Goal: Information Seeking & Learning: Check status

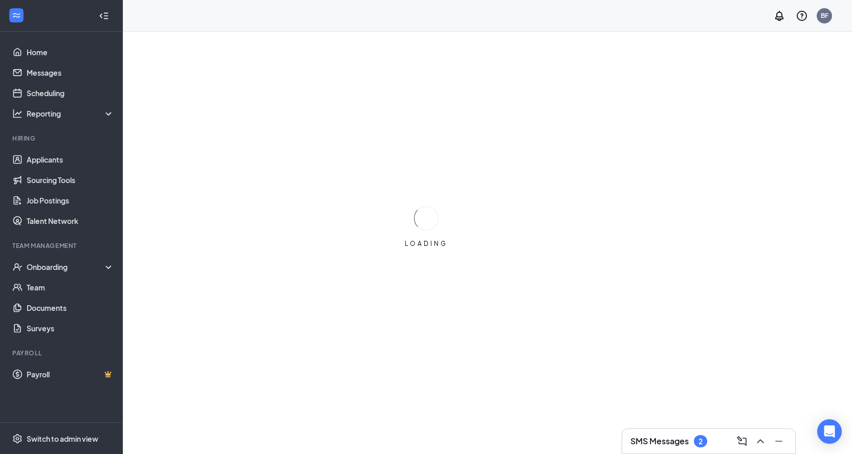
click at [668, 445] on h3 "SMS Messages" at bounding box center [659, 441] width 58 height 11
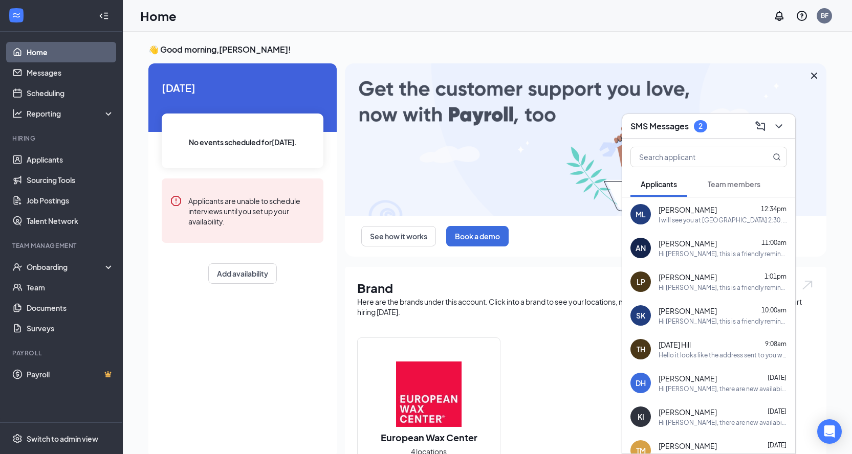
click at [683, 168] on div at bounding box center [708, 155] width 173 height 33
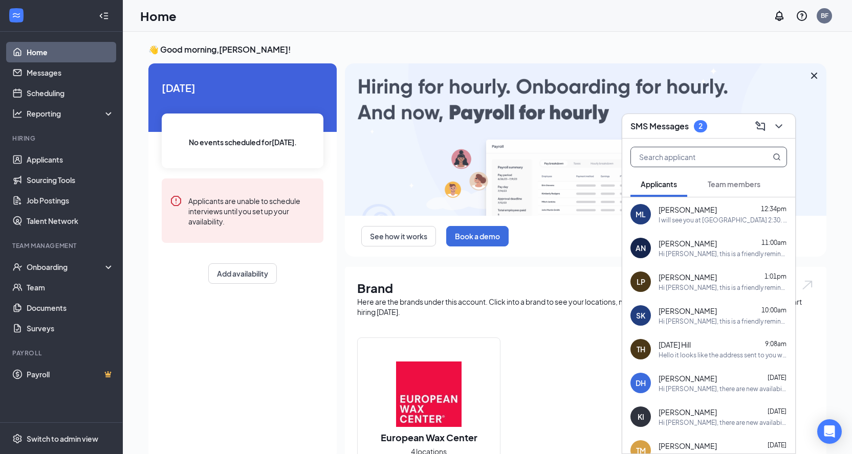
click at [682, 162] on input "text" at bounding box center [691, 156] width 121 height 19
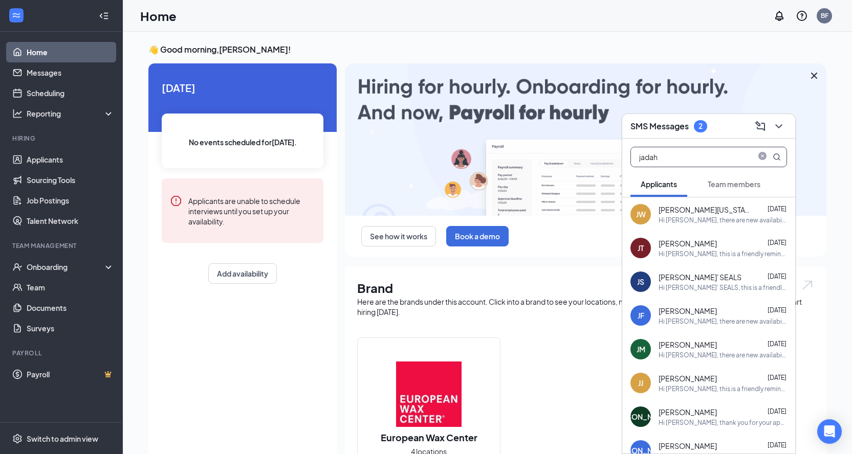
type input "jadah"
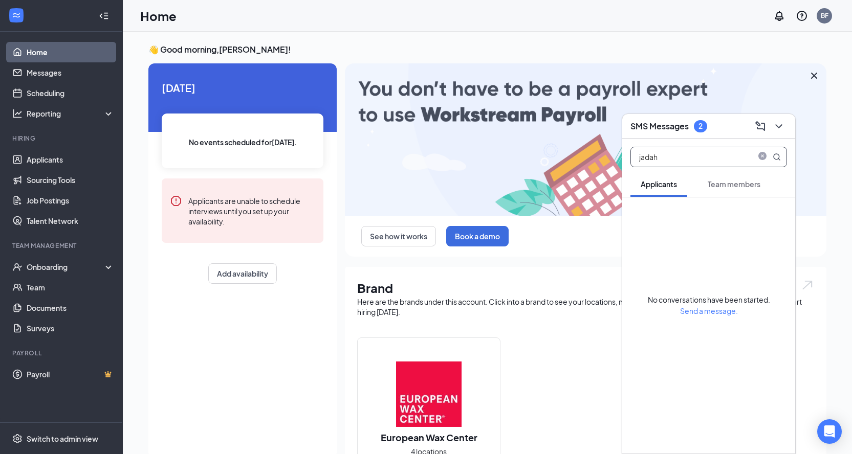
click at [728, 181] on span "Team members" at bounding box center [734, 184] width 53 height 9
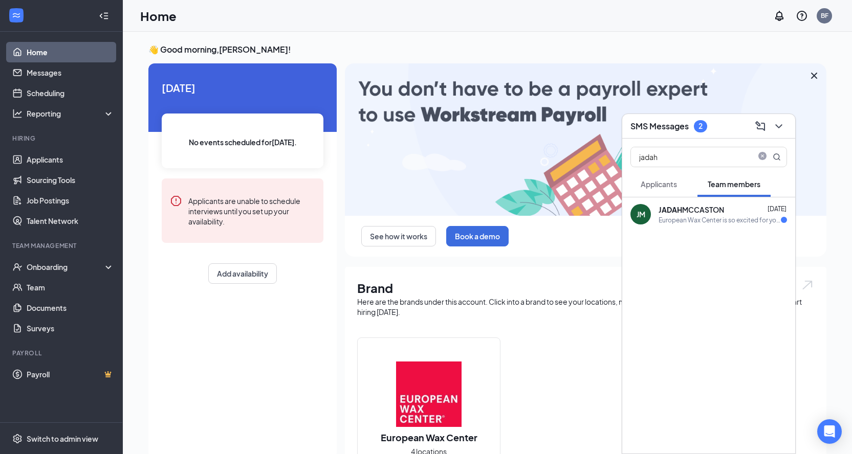
click at [688, 219] on div "European Wax Center is so excited for you to join our team! Do you know anyone …" at bounding box center [720, 220] width 122 height 9
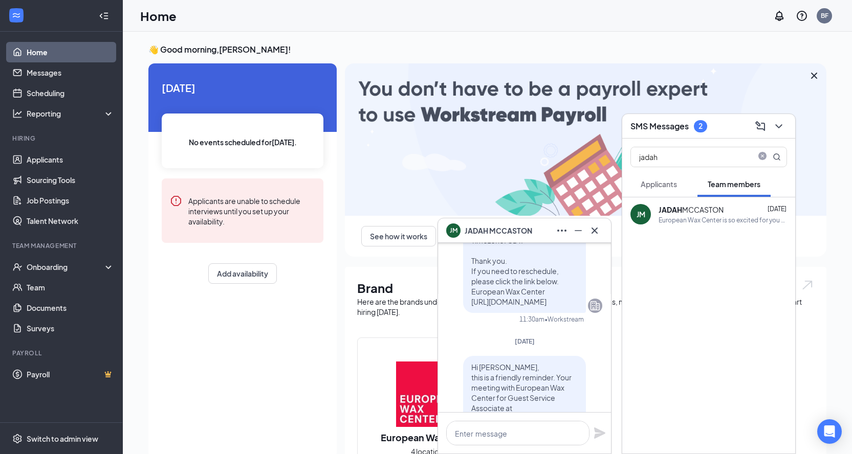
scroll to position [-358, 0]
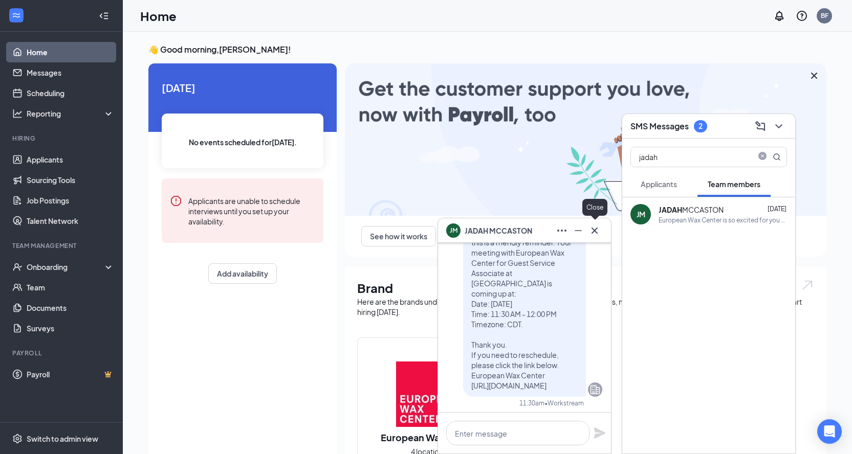
click at [597, 230] on icon "Cross" at bounding box center [594, 231] width 12 height 12
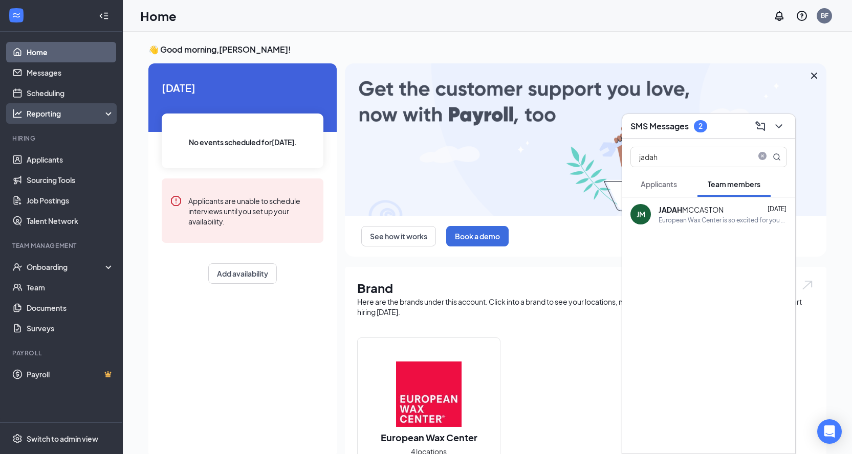
click at [57, 117] on div "Reporting" at bounding box center [71, 113] width 88 height 10
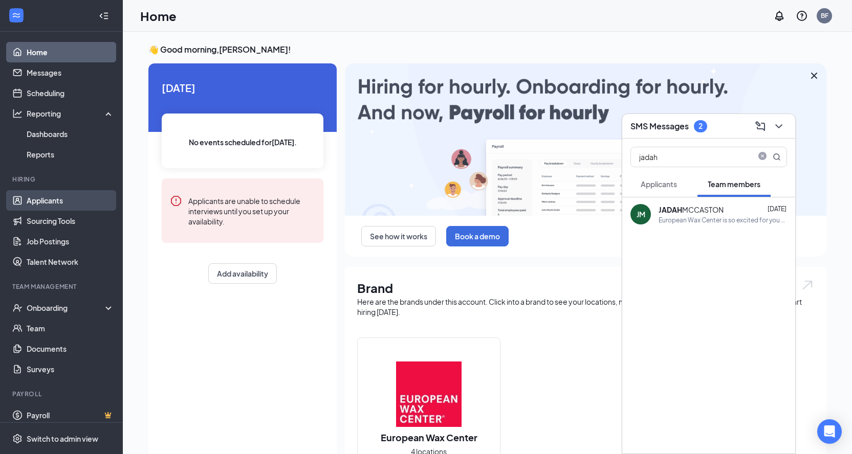
scroll to position [7, 0]
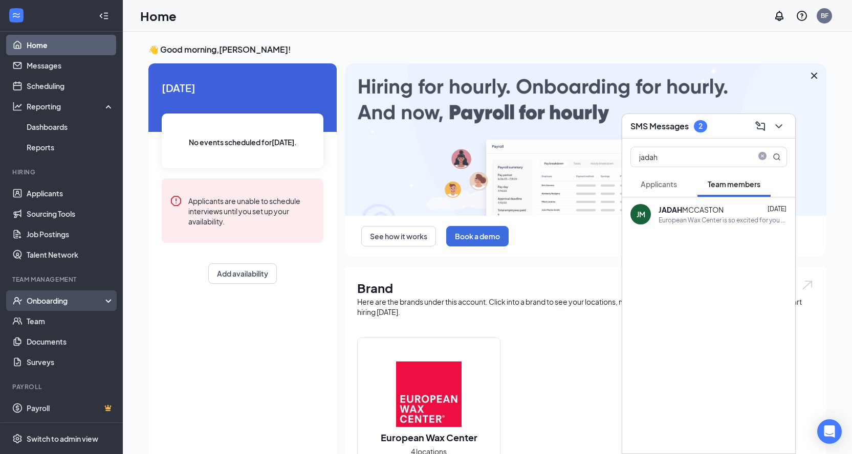
click at [50, 305] on div "Onboarding" at bounding box center [66, 301] width 79 height 10
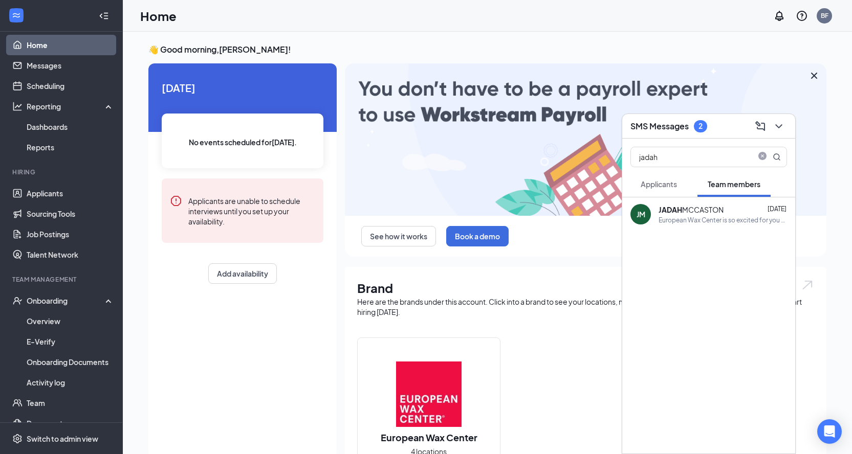
click at [648, 178] on button "Applicants" at bounding box center [658, 184] width 57 height 26
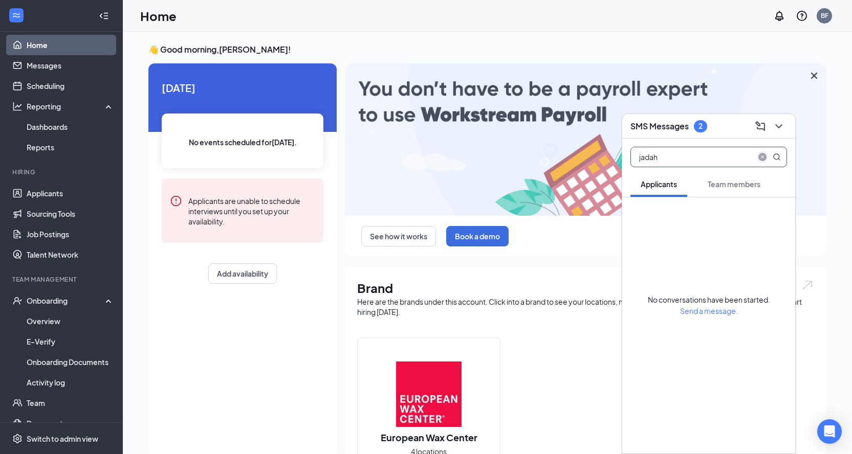
click at [759, 156] on icon "close-circle" at bounding box center [762, 157] width 8 height 8
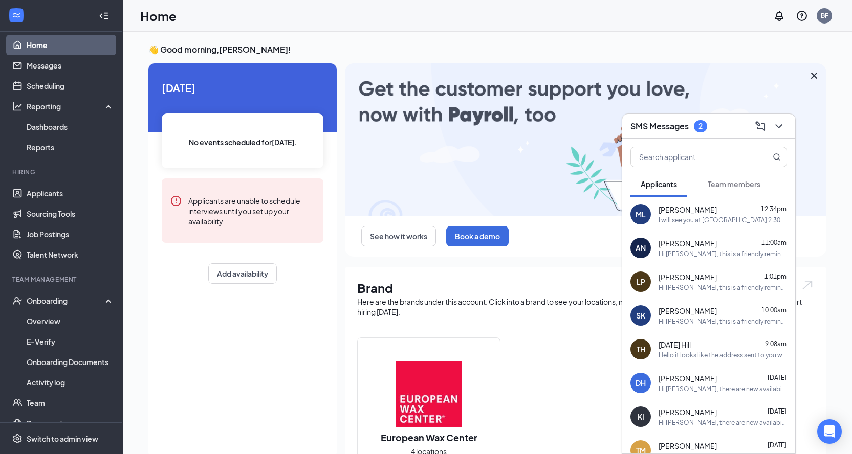
click at [726, 216] on div "I will see you at [GEOGRAPHIC_DATA] 2:30. Thank you" at bounding box center [723, 220] width 128 height 9
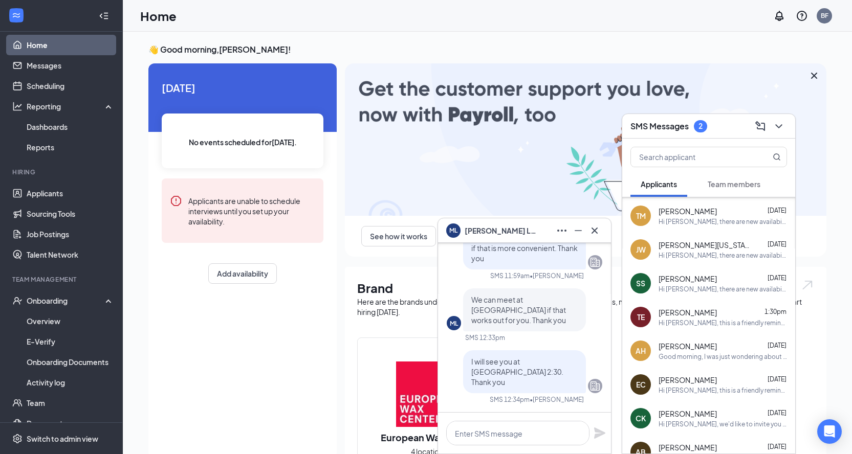
scroll to position [286, 0]
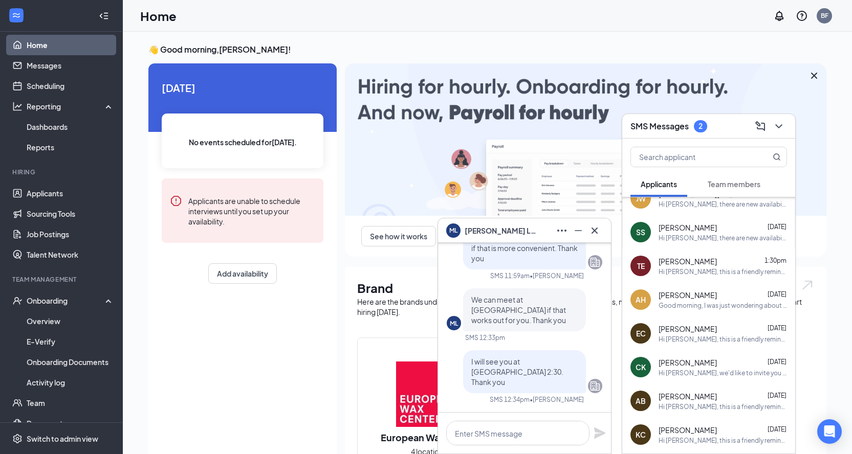
click at [710, 178] on button "Team members" at bounding box center [733, 184] width 73 height 26
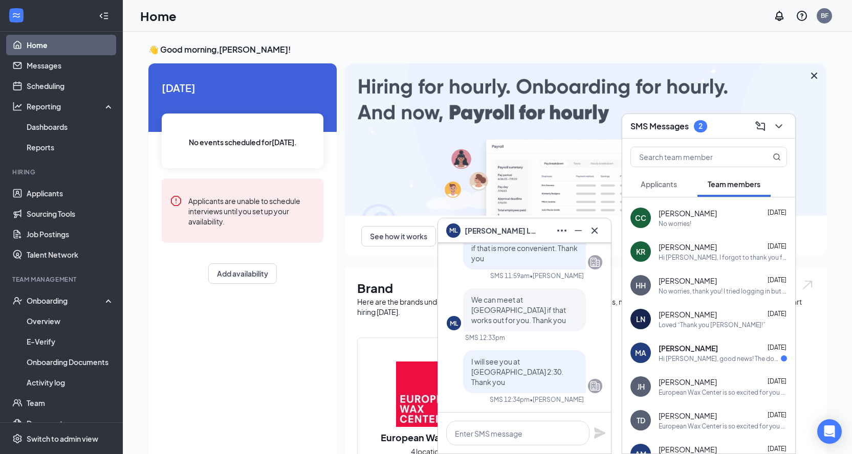
scroll to position [0, 0]
